Goal: Transaction & Acquisition: Download file/media

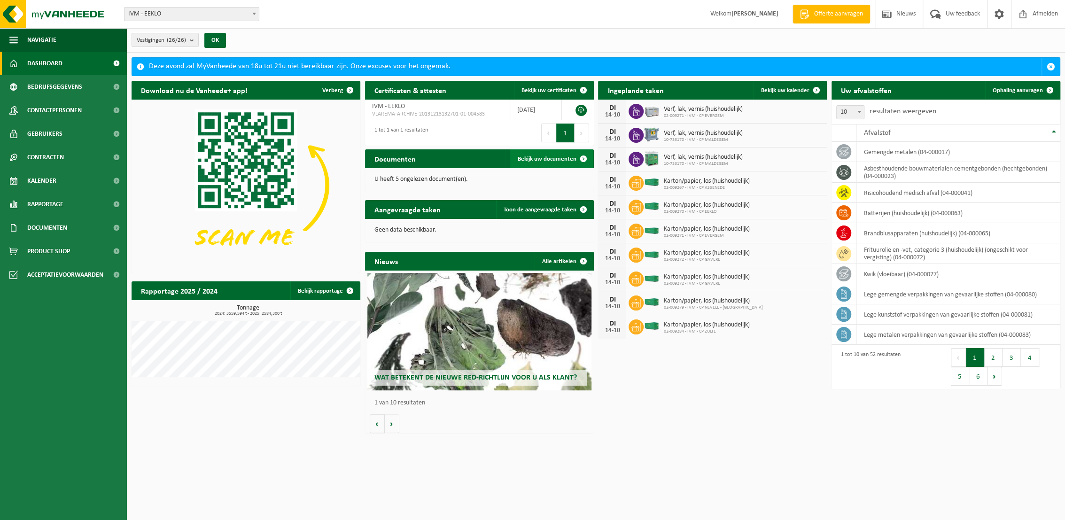
click at [553, 158] on span "Bekijk uw documenten" at bounding box center [547, 159] width 59 height 6
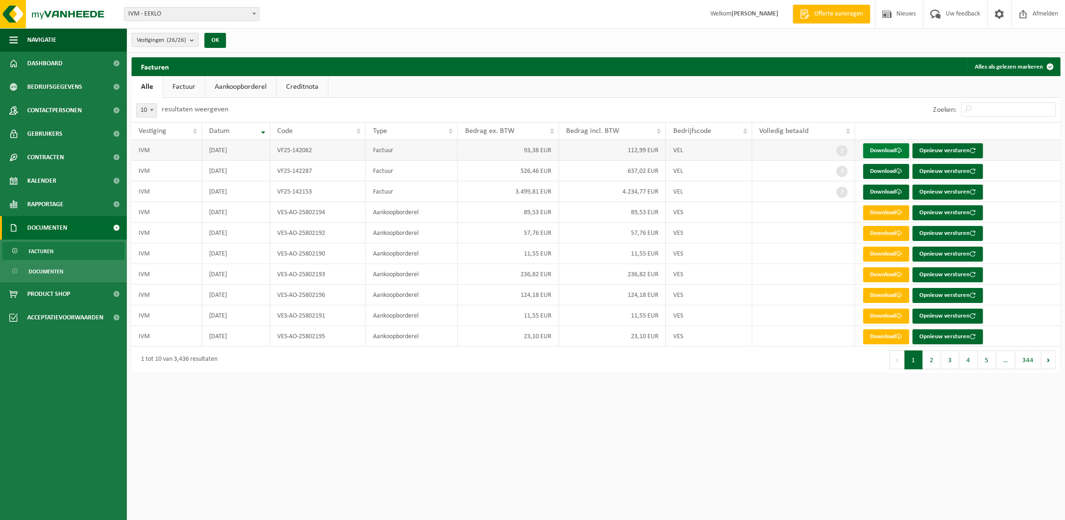
click at [890, 150] on link "Download" at bounding box center [886, 150] width 46 height 15
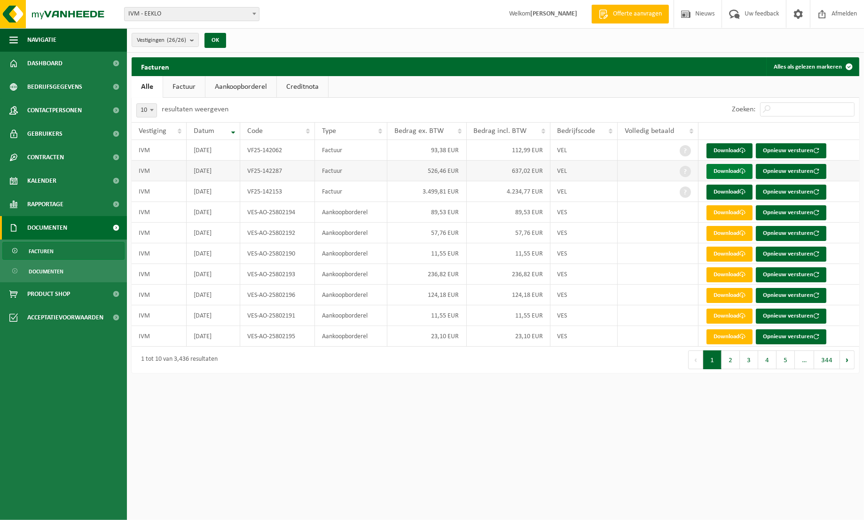
click at [718, 171] on link "Download" at bounding box center [729, 171] width 46 height 15
click at [730, 194] on link "Download" at bounding box center [729, 192] width 46 height 15
click at [49, 274] on span "Documenten" at bounding box center [46, 272] width 35 height 18
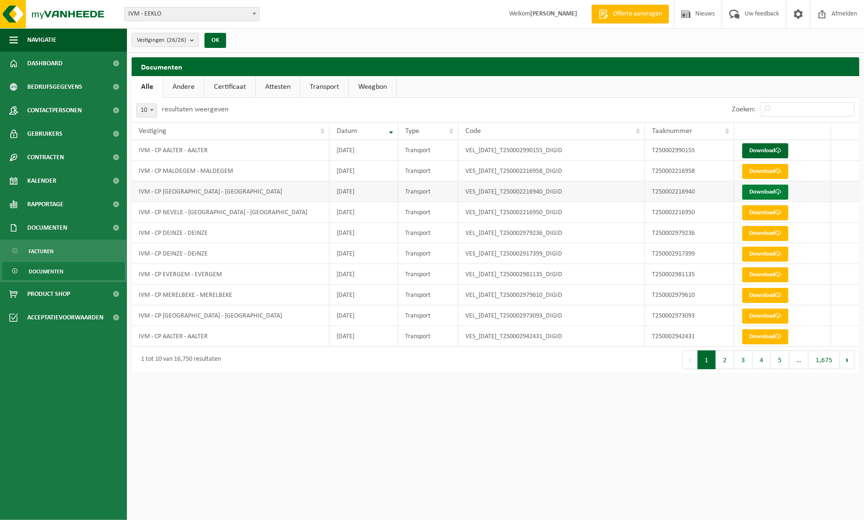
click at [772, 191] on link "Download" at bounding box center [765, 192] width 46 height 15
click at [769, 152] on link "Download" at bounding box center [765, 150] width 46 height 15
click at [53, 64] on span "Dashboard" at bounding box center [44, 63] width 35 height 23
